Goal: Task Accomplishment & Management: Complete application form

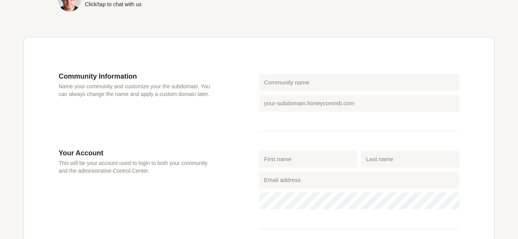
scroll to position [200, 0]
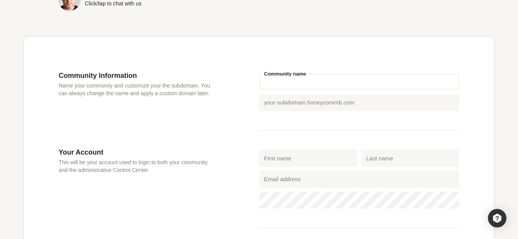
click at [313, 81] on input "Community name" at bounding box center [359, 81] width 201 height 17
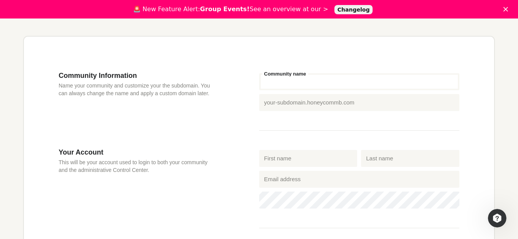
scroll to position [0, 0]
type input "E"
type input "e"
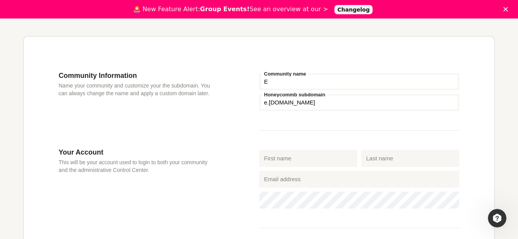
type input "En"
type input "en"
type input "Ent"
type input "ent"
type input "Entr"
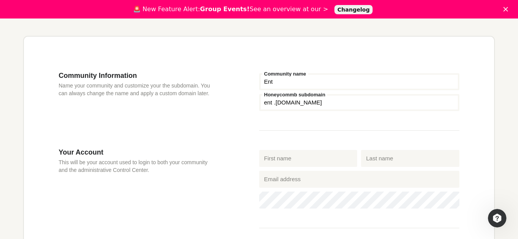
type input "entr"
type input "Entru"
type input "entru"
type input "Entrus"
type input "entrus"
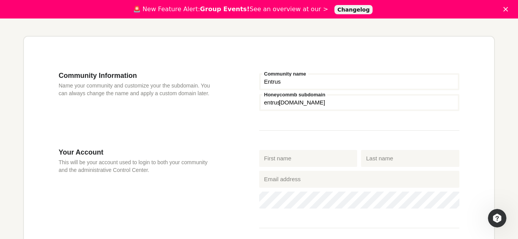
type input "Entrust"
type input "entrust"
type input "Entrus"
type input "entrus"
type input "Entru"
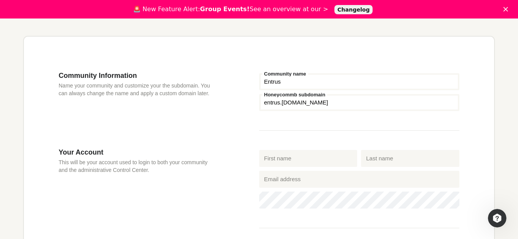
type input "entru"
type input "Entr"
type input "entr"
type input "Ent"
type input "ent"
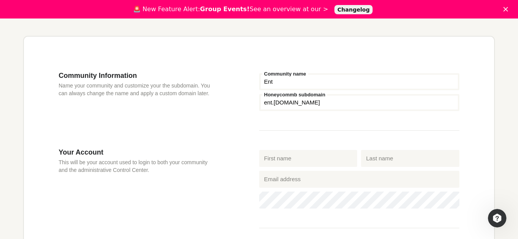
type input "En"
type input "en"
click at [324, 86] on input "En" at bounding box center [359, 81] width 201 height 17
type input "Ent"
type input "ent"
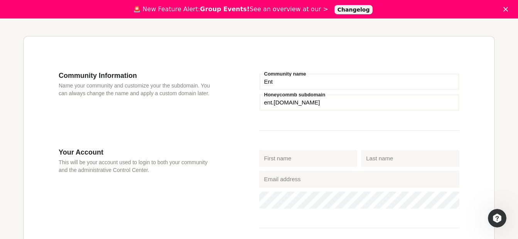
type input "Entr"
type input "entr"
type input "Entru"
type input "entru"
type input "Entrus"
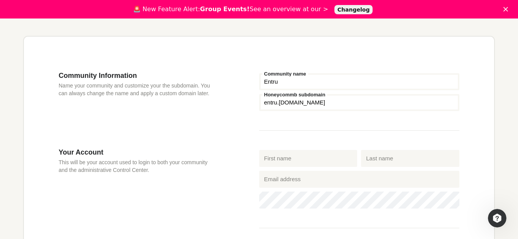
type input "entrus"
type input "Entrust"
type input "entrust"
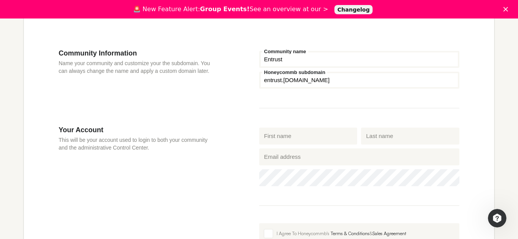
scroll to position [238, 0]
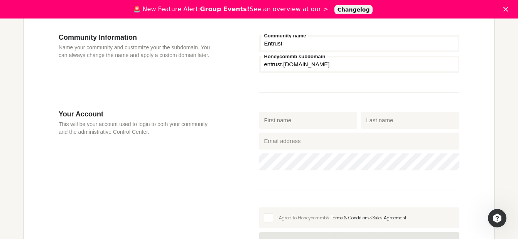
type input "Entrust"
click at [310, 123] on input "First name" at bounding box center [308, 120] width 98 height 17
type input "[PERSON_NAME]"
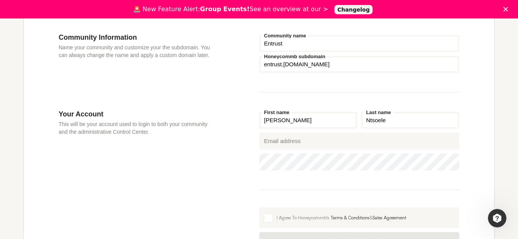
type input "Ntsoele"
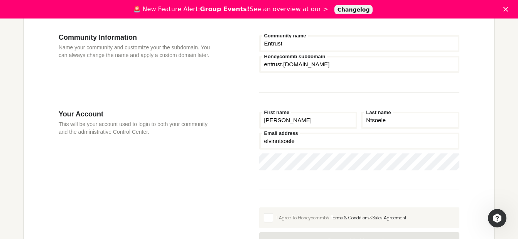
scroll to position [239, 0]
type input "[EMAIL_ADDRESS][DOMAIN_NAME]"
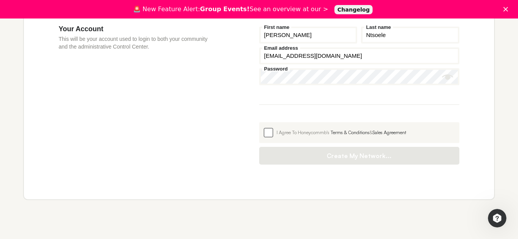
click at [273, 139] on label "I Agree To Honeycommb's Terms & Conditions & Sales Agreement" at bounding box center [359, 132] width 201 height 21
click at [259, 122] on input "I Agree To Honeycommb's Terms & Conditions & Sales Agreement" at bounding box center [259, 122] width 0 height 0
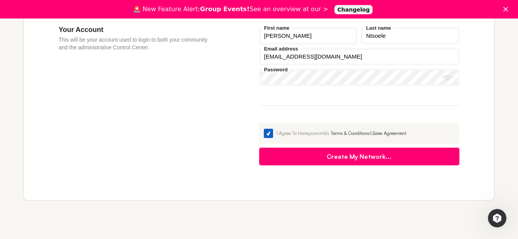
scroll to position [344, 0]
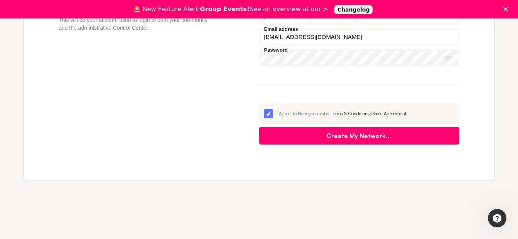
click at [327, 145] on button "Create My Network..." at bounding box center [359, 136] width 201 height 18
